Goal: Transaction & Acquisition: Purchase product/service

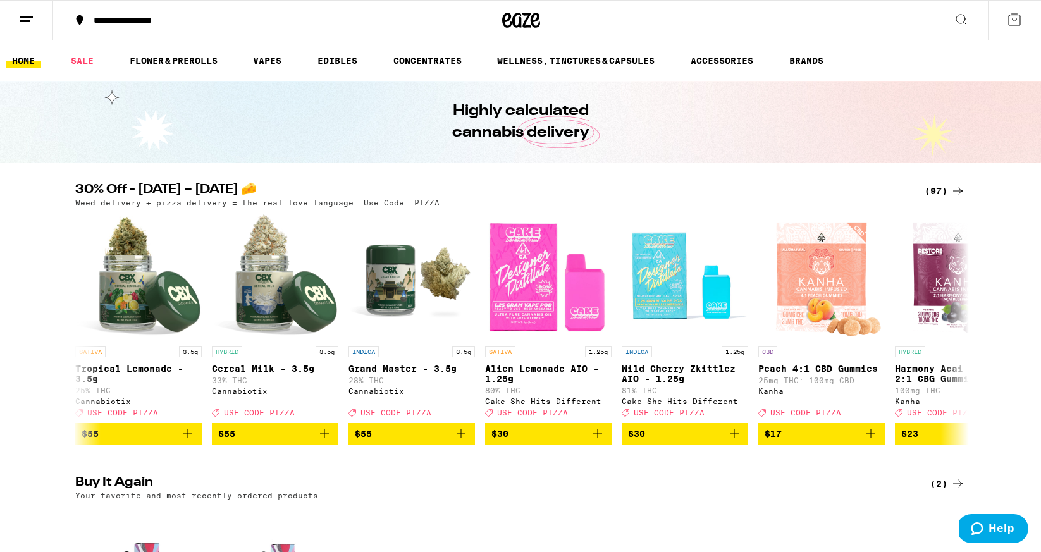
click at [170, 20] on div "**********" at bounding box center [208, 20] width 242 height 9
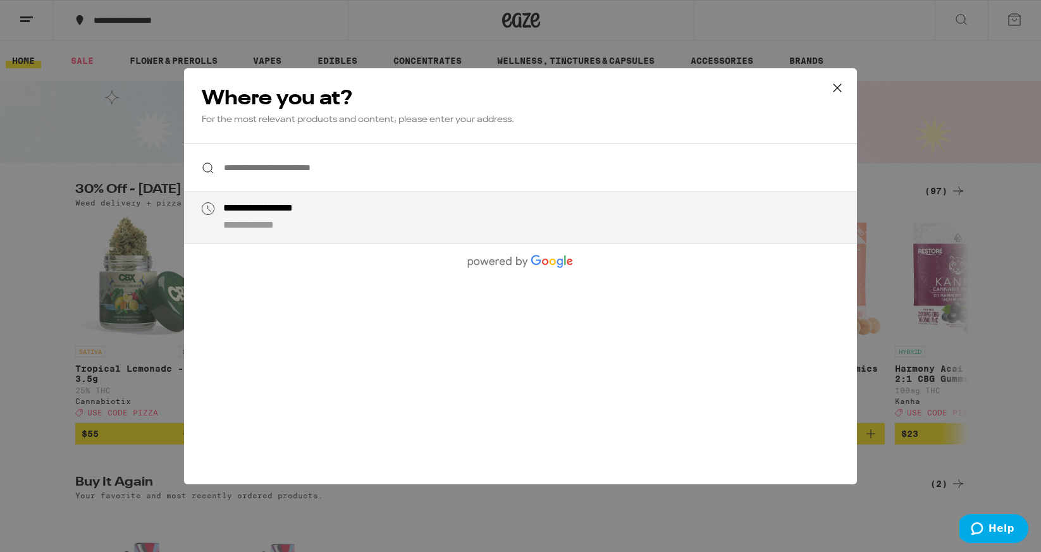
click at [316, 169] on input "**********" at bounding box center [520, 168] width 673 height 49
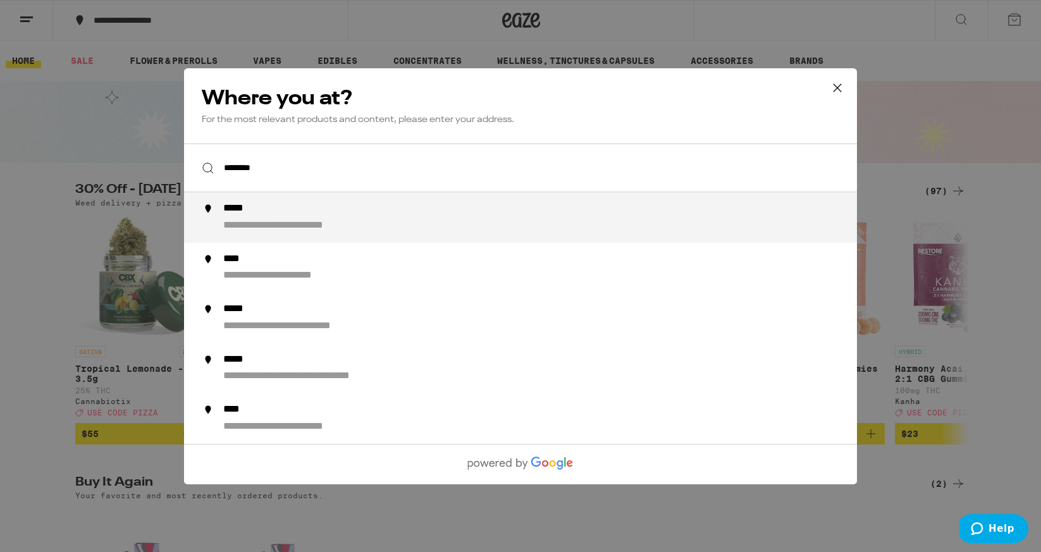
click at [300, 221] on div "**********" at bounding box center [308, 225] width 170 height 13
type input "**********"
